Goal: Task Accomplishment & Management: Use online tool/utility

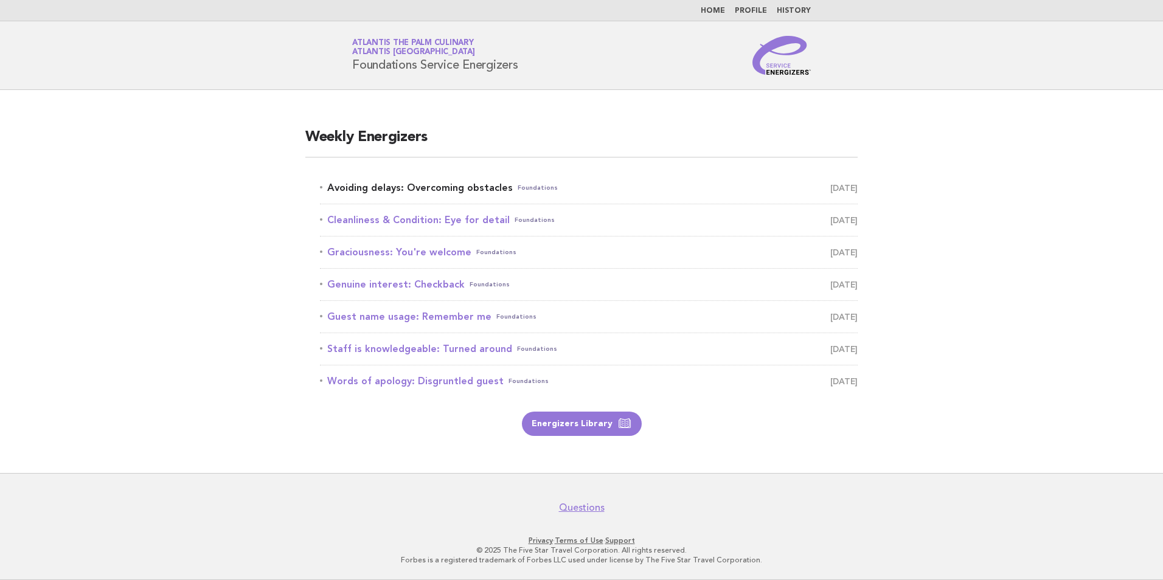
click at [461, 185] on link "Avoiding delays: Overcoming obstacles Foundations October 5" at bounding box center [589, 187] width 538 height 17
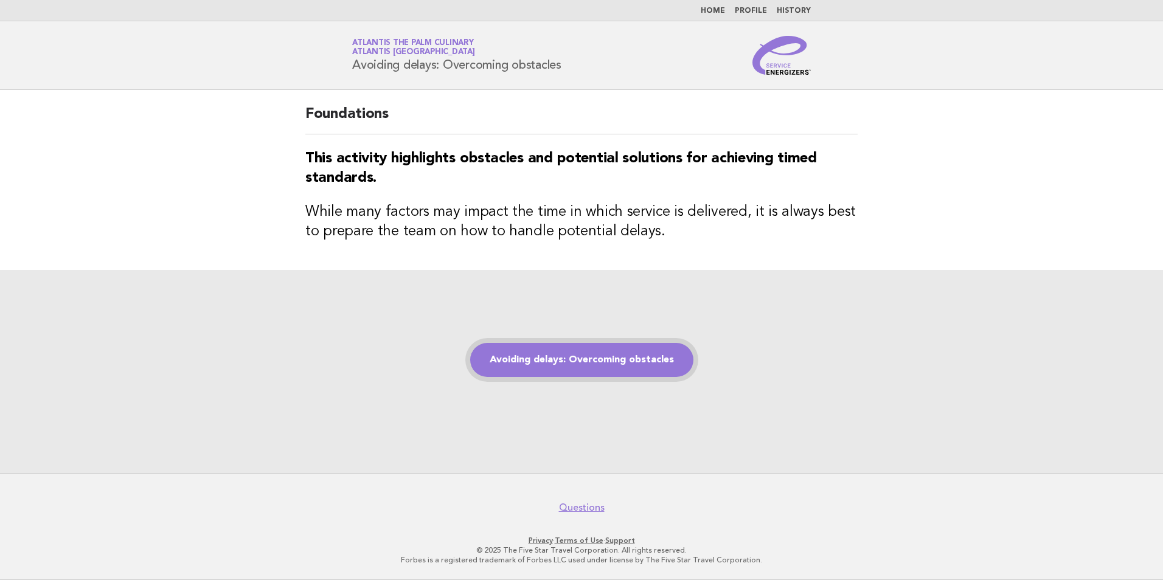
click at [599, 371] on link "Avoiding delays: Overcoming obstacles" at bounding box center [581, 360] width 223 height 34
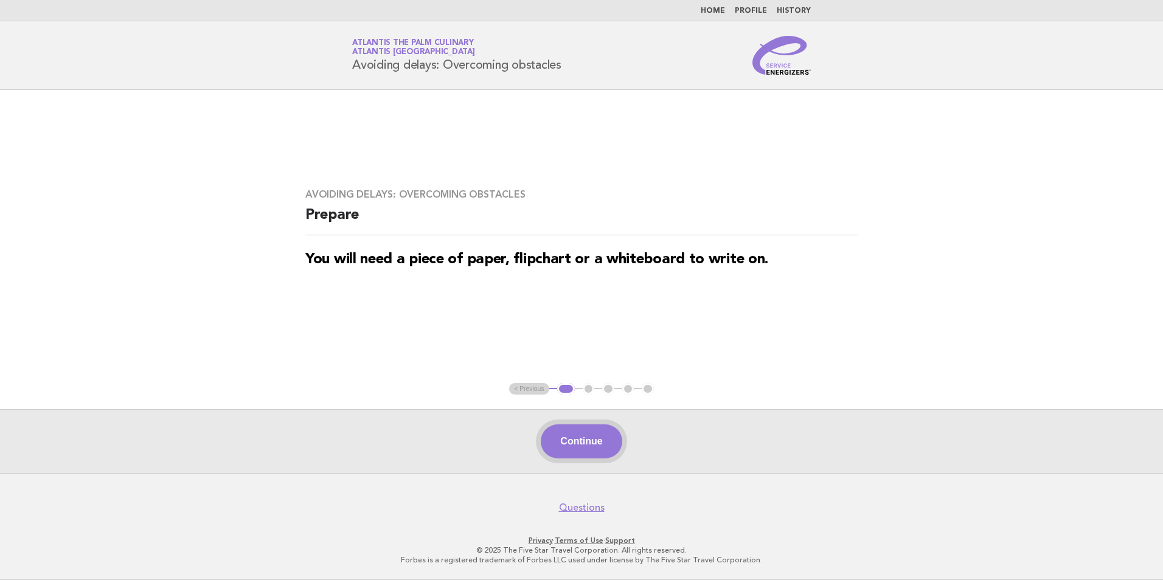
click at [572, 437] on button "Continue" at bounding box center [581, 441] width 81 height 34
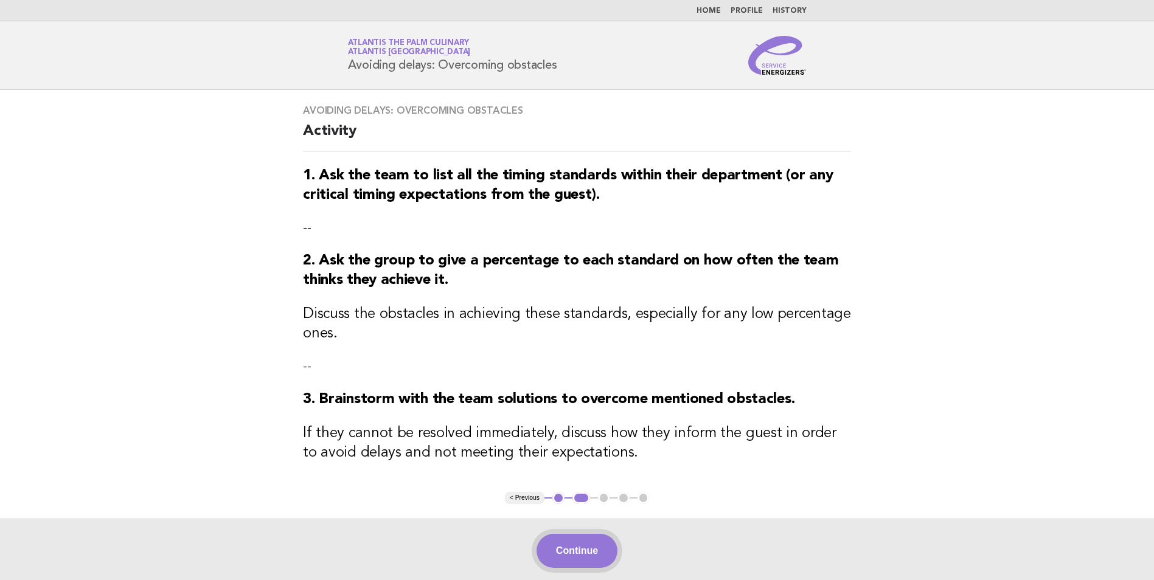
click at [567, 547] on button "Continue" at bounding box center [576, 551] width 81 height 34
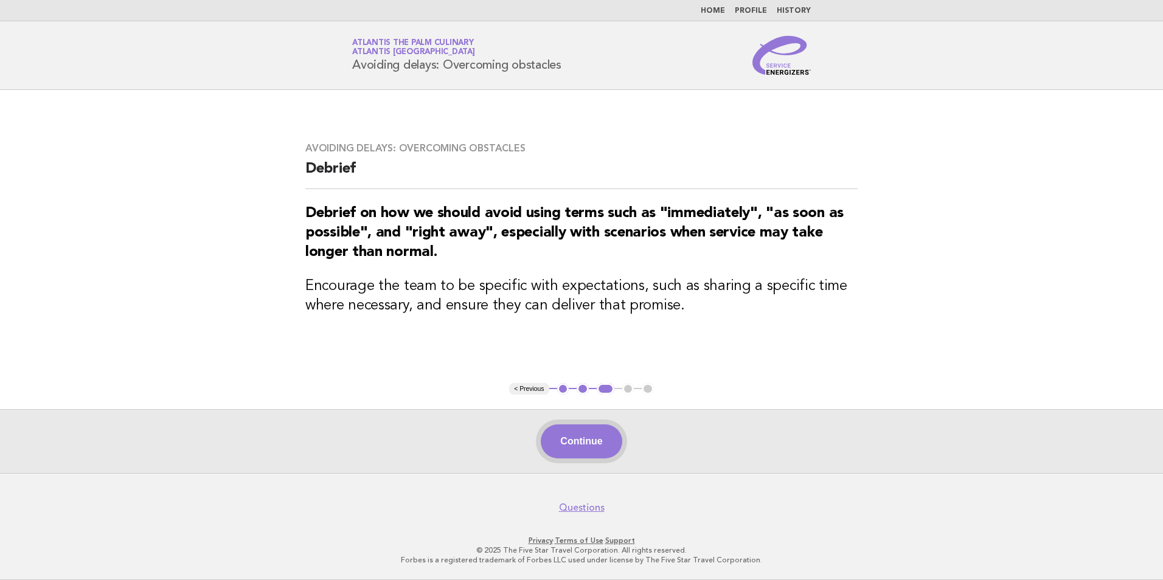
click at [572, 440] on button "Continue" at bounding box center [581, 441] width 81 height 34
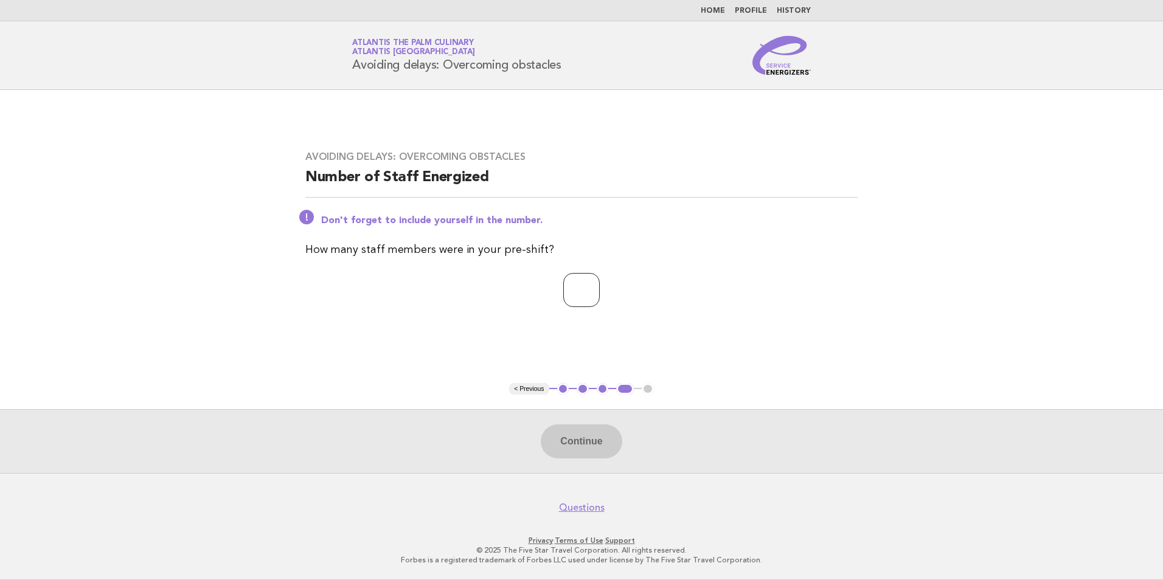
click at [563, 292] on input "number" at bounding box center [581, 290] width 36 height 34
type input "**"
click at [578, 457] on button "Continue" at bounding box center [581, 441] width 81 height 34
